Goal: Task Accomplishment & Management: Manage account settings

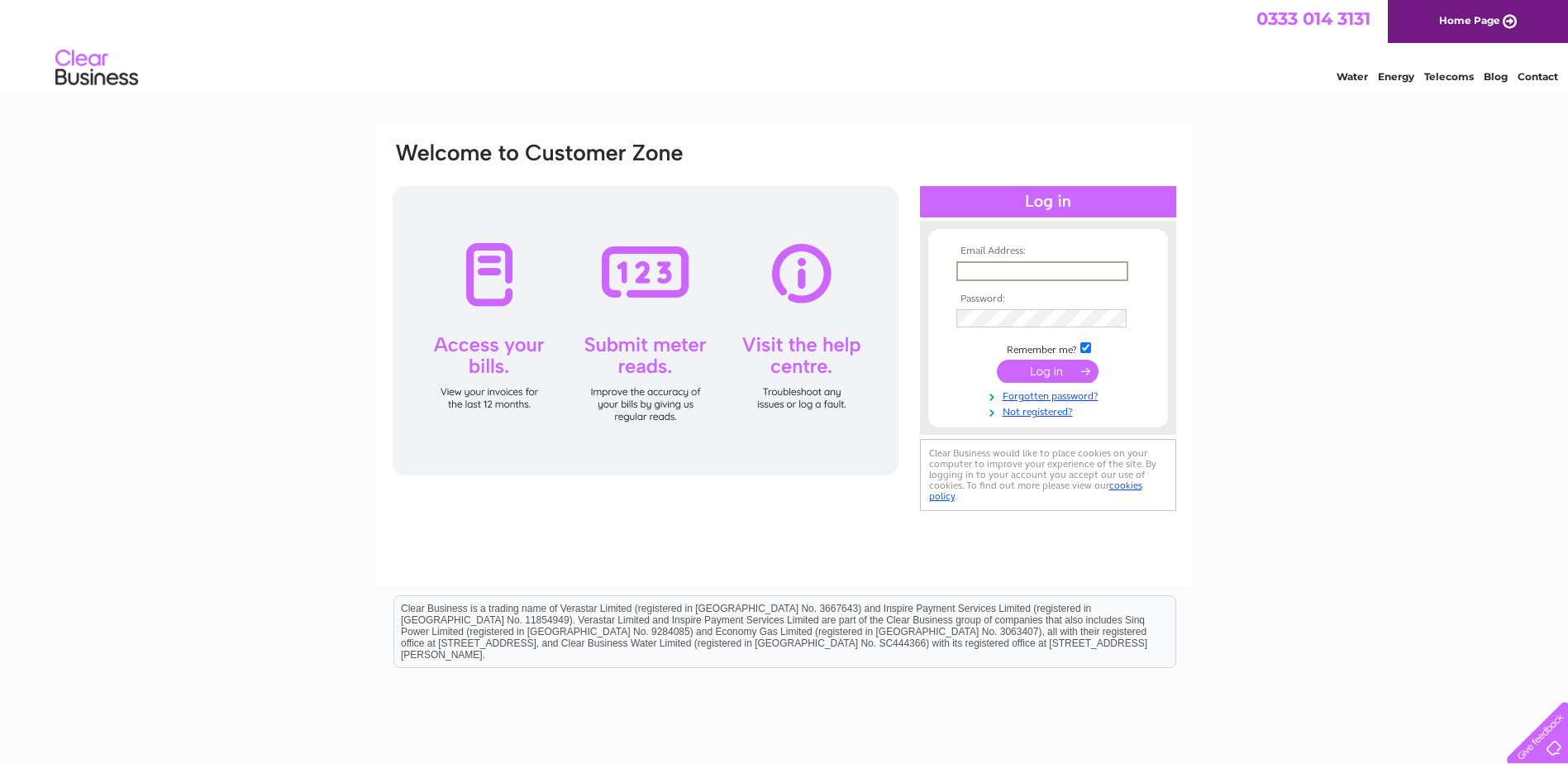
click at [969, 264] on input "text" at bounding box center [1042, 271] width 172 height 20
type input "accounts@nucore-group.com"
click at [996, 360] on input "submit" at bounding box center [1047, 372] width 101 height 24
click at [1029, 365] on input "submit" at bounding box center [1047, 372] width 101 height 24
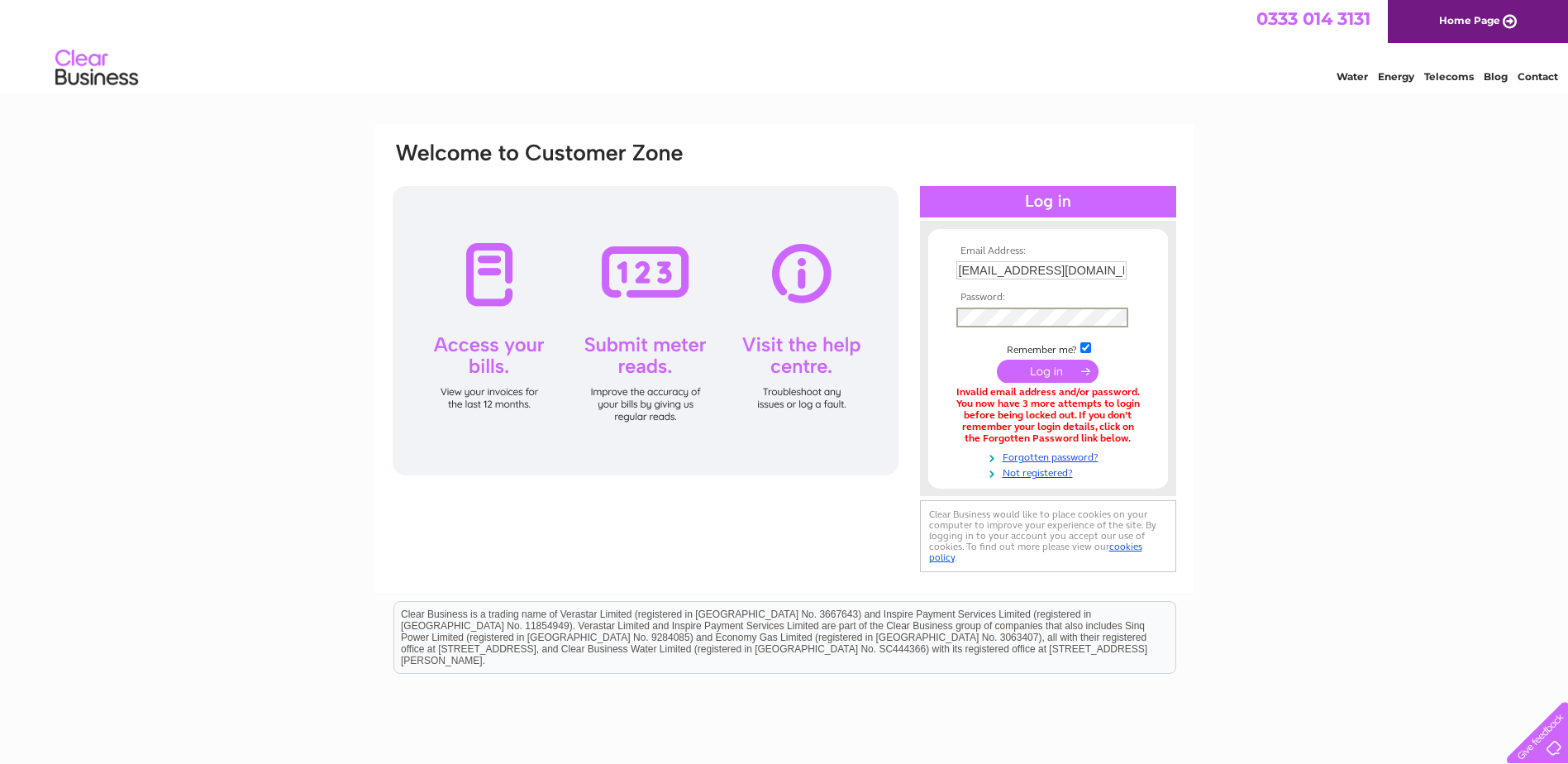
click at [1047, 365] on input "submit" at bounding box center [1047, 372] width 101 height 24
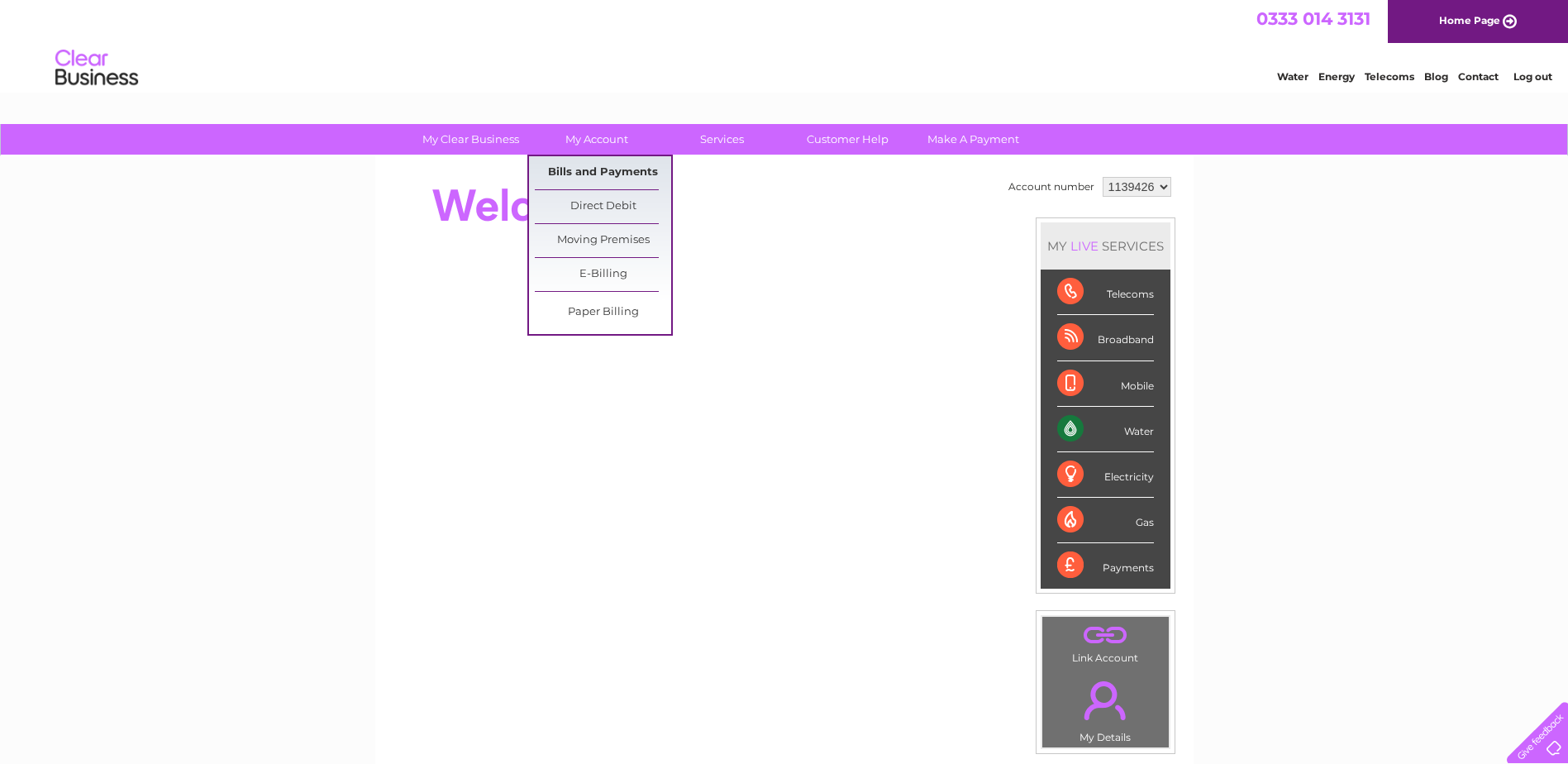
click at [580, 180] on link "Bills and Payments" at bounding box center [603, 173] width 137 height 33
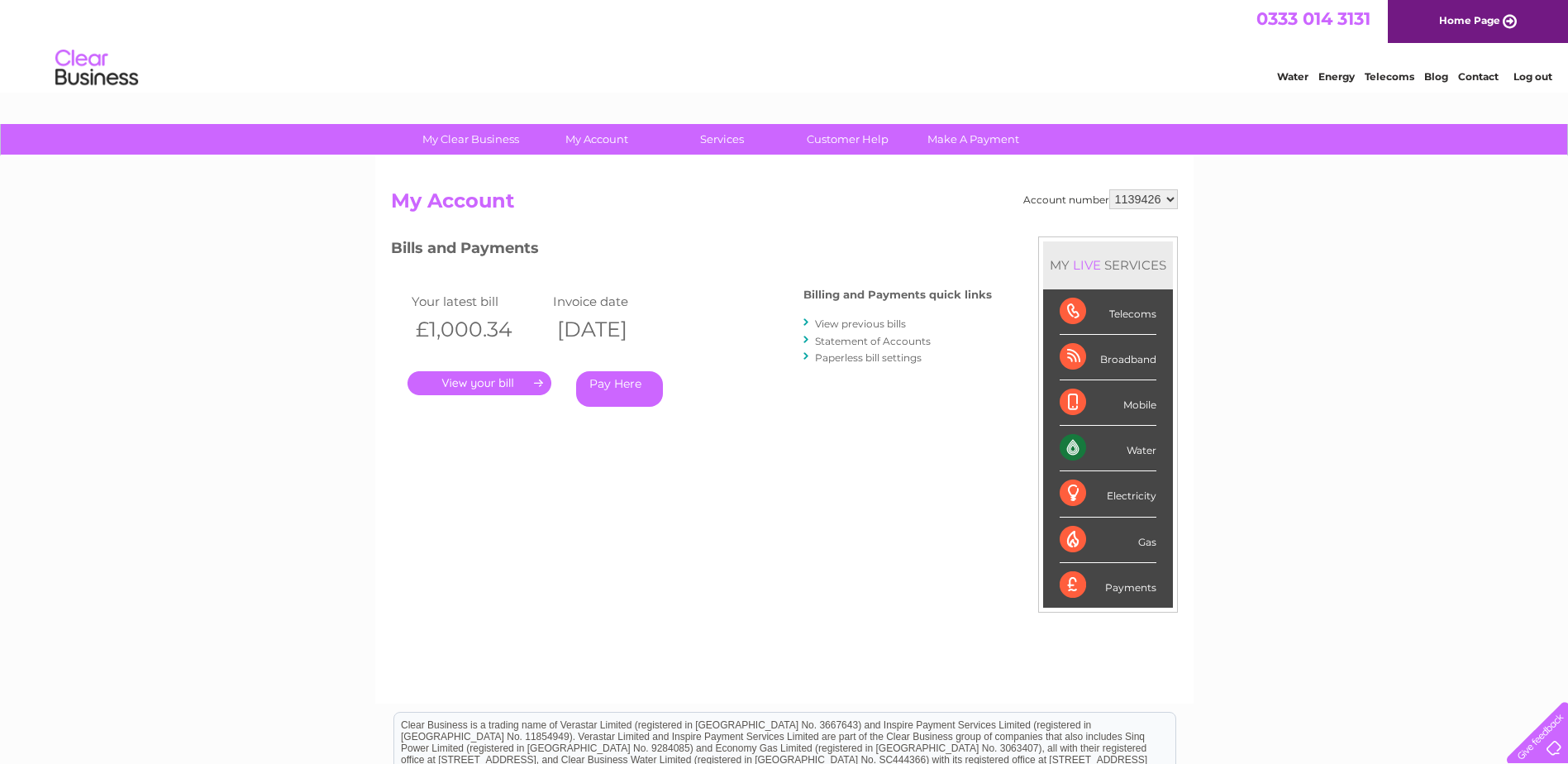
click at [480, 380] on link "." at bounding box center [479, 382] width 144 height 24
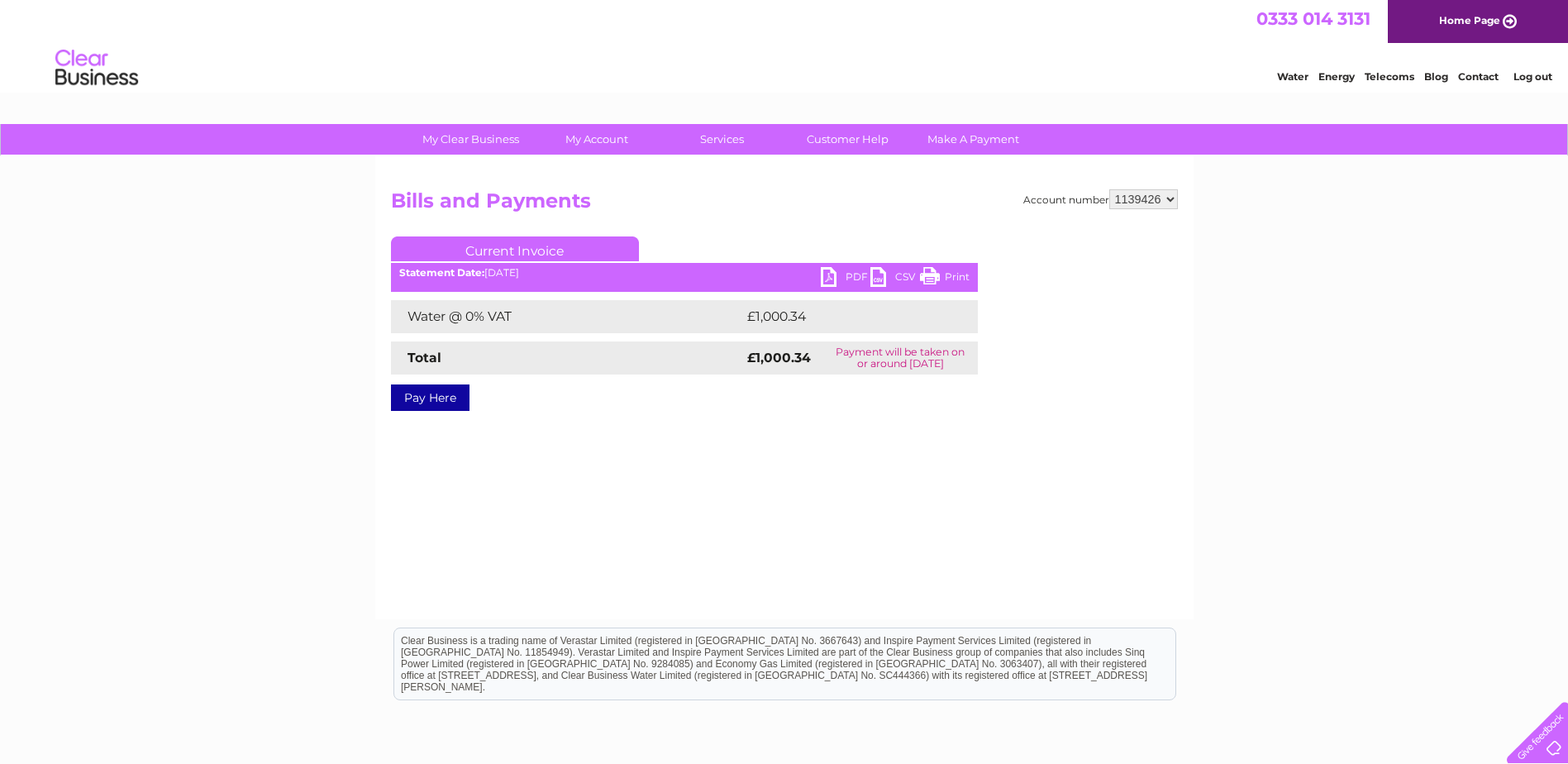
click at [847, 279] on link "PDF" at bounding box center [845, 278] width 49 height 24
drag, startPoint x: 1531, startPoint y: 72, endPoint x: 1289, endPoint y: 36, distance: 244.7
click at [1531, 72] on link "Log out" at bounding box center [1533, 76] width 38 height 13
